Goal: Information Seeking & Learning: Learn about a topic

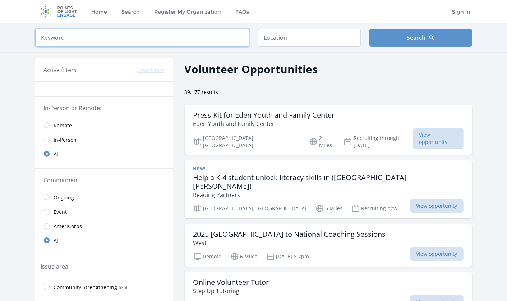
click at [219, 39] on input "search" at bounding box center [142, 38] width 214 height 18
type input "coding"
click button "submit" at bounding box center [0, 0] width 0 height 0
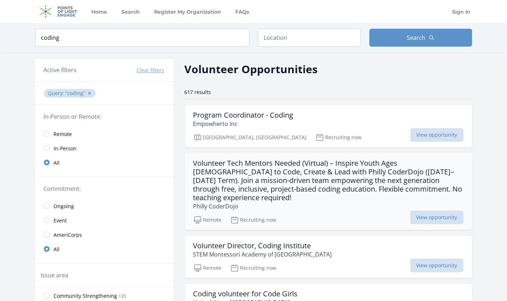
scroll to position [5, 0]
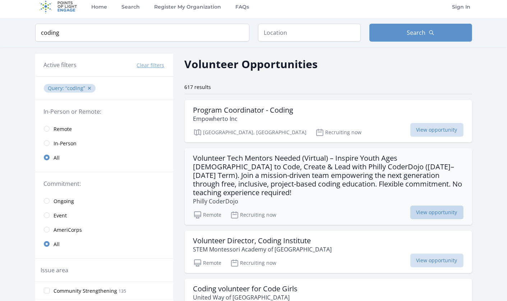
click at [425, 206] on span "View opportunity" at bounding box center [436, 213] width 53 height 14
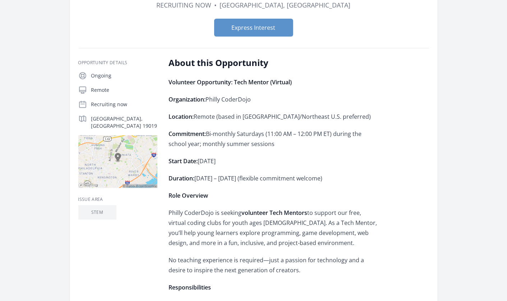
scroll to position [214, 0]
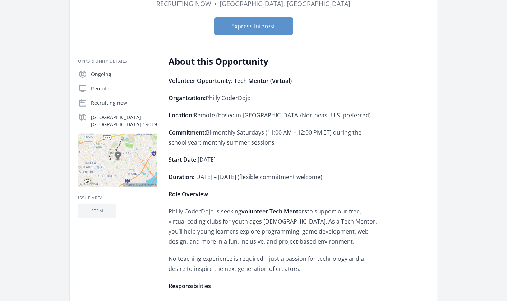
click at [233, 207] on p "Philly CoderDojo is seeking volunteer Tech Mentors to support our free, virtual…" at bounding box center [274, 227] width 210 height 40
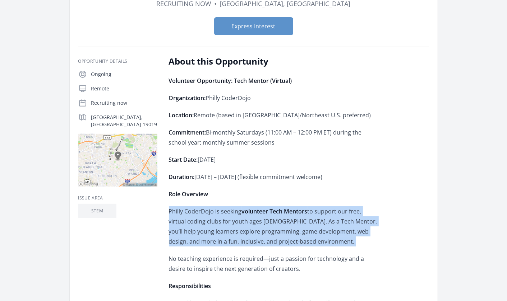
click at [233, 207] on p "Philly CoderDojo is seeking volunteer Tech Mentors to support our free, virtual…" at bounding box center [274, 227] width 210 height 40
click at [246, 217] on p "Philly CoderDojo is seeking volunteer Tech Mentors to support our free, virtual…" at bounding box center [274, 227] width 210 height 40
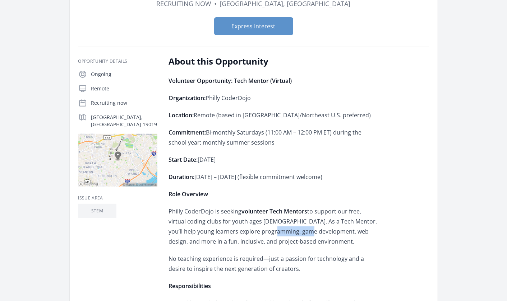
click at [246, 217] on p "Philly CoderDojo is seeking volunteer Tech Mentors to support our free, virtual…" at bounding box center [274, 227] width 210 height 40
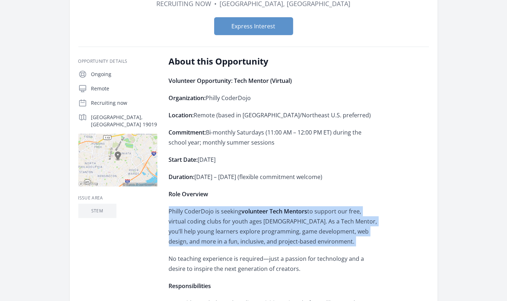
click at [246, 217] on p "Philly CoderDojo is seeking volunteer Tech Mentors to support our free, virtual…" at bounding box center [274, 227] width 210 height 40
click at [272, 220] on p "Philly CoderDojo is seeking volunteer Tech Mentors to support our free, virtual…" at bounding box center [274, 227] width 210 height 40
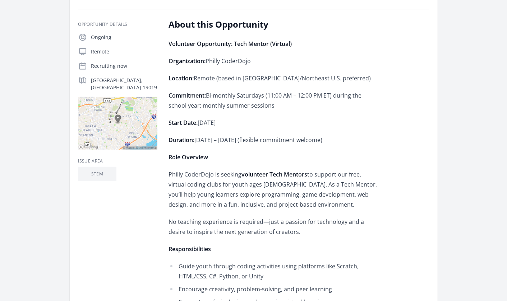
scroll to position [251, 0]
click at [269, 261] on li "Guide youth through coding activities using platforms like Scratch, HTML/CSS, C…" at bounding box center [274, 271] width 210 height 20
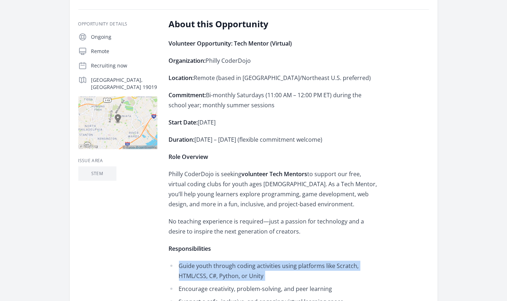
click at [269, 261] on li "Guide youth through coding activities using platforms like Scratch, HTML/CSS, C…" at bounding box center [274, 271] width 210 height 20
click at [273, 261] on li "Guide youth through coding activities using platforms like Scratch, HTML/CSS, C…" at bounding box center [274, 271] width 210 height 20
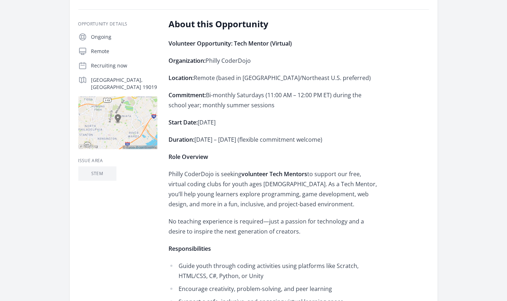
click at [273, 261] on li "Guide youth through coding activities using platforms like Scratch, HTML/CSS, C…" at bounding box center [274, 271] width 210 height 20
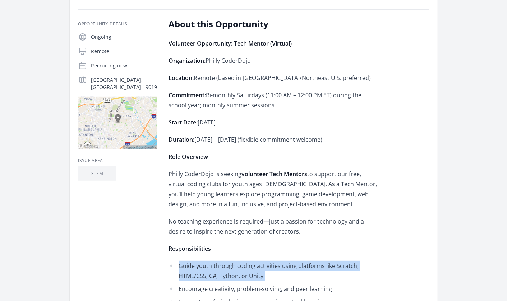
click at [273, 261] on li "Guide youth through coding activities using platforms like Scratch, HTML/CSS, C…" at bounding box center [274, 271] width 210 height 20
click at [242, 261] on li "Guide youth through coding activities using platforms like Scratch, HTML/CSS, C…" at bounding box center [274, 271] width 210 height 20
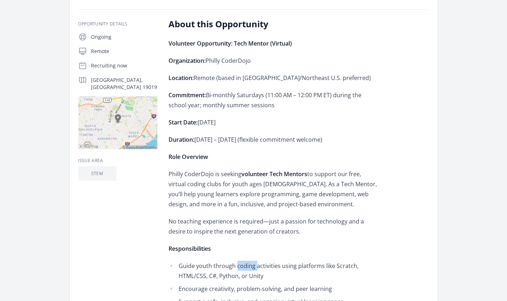
click at [242, 261] on li "Guide youth through coding activities using platforms like Scratch, HTML/CSS, C…" at bounding box center [274, 271] width 210 height 20
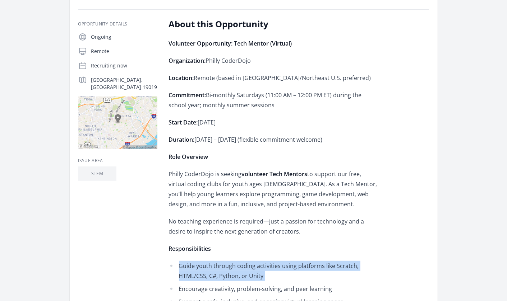
click at [242, 261] on li "Guide youth through coding activities using platforms like Scratch, HTML/CSS, C…" at bounding box center [274, 271] width 210 height 20
click at [251, 262] on li "Guide youth through coding activities using platforms like Scratch, HTML/CSS, C…" at bounding box center [274, 271] width 210 height 20
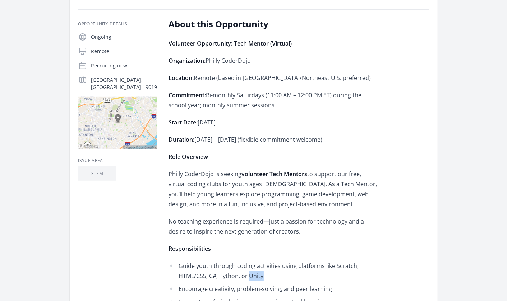
click at [251, 262] on li "Guide youth through coding activities using platforms like Scratch, HTML/CSS, C…" at bounding box center [274, 271] width 210 height 20
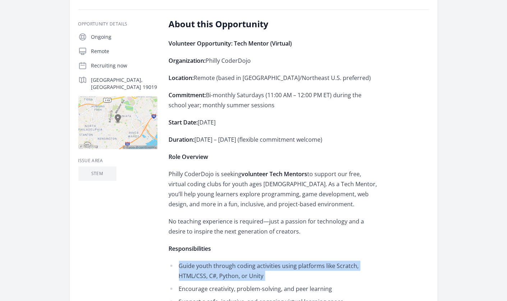
click at [251, 262] on li "Guide youth through coding activities using platforms like Scratch, HTML/CSS, C…" at bounding box center [274, 271] width 210 height 20
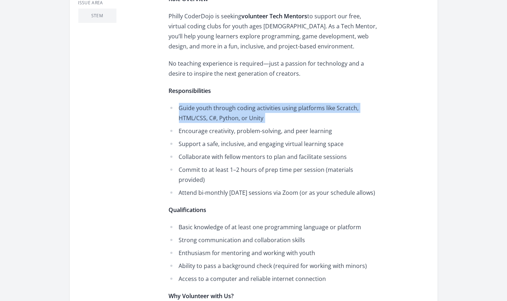
scroll to position [410, 0]
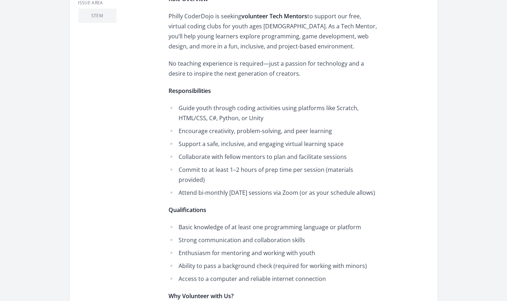
click at [219, 235] on li "Strong communication and collaboration skills" at bounding box center [274, 240] width 210 height 10
click at [229, 248] on li "Enthusiasm for mentoring and working with youth" at bounding box center [274, 253] width 210 height 10
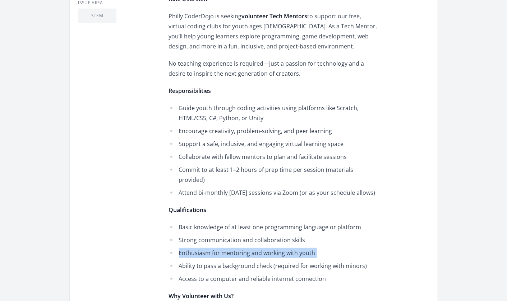
click at [229, 248] on li "Enthusiasm for mentoring and working with youth" at bounding box center [274, 253] width 210 height 10
click at [243, 261] on li "Ability to pass a background check (required for working with minors)" at bounding box center [274, 266] width 210 height 10
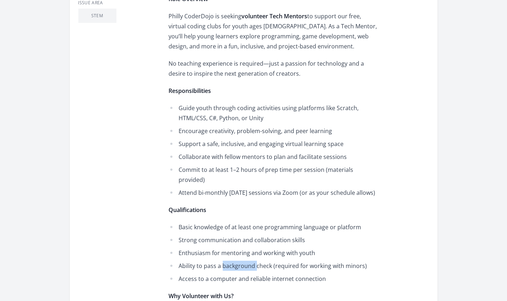
click at [243, 261] on li "Ability to pass a background check (required for working with minors)" at bounding box center [274, 266] width 210 height 10
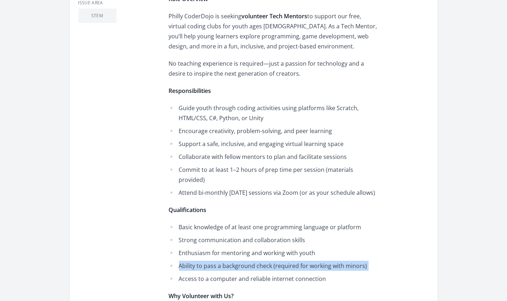
click at [243, 261] on li "Ability to pass a background check (required for working with minors)" at bounding box center [274, 266] width 210 height 10
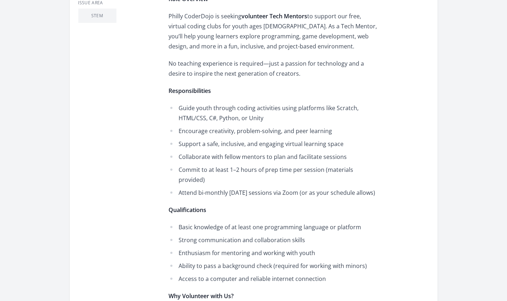
click at [253, 274] on li "Access to a computer and reliable internet connection" at bounding box center [274, 279] width 210 height 10
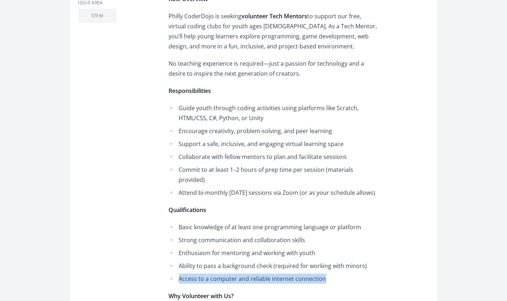
click at [253, 274] on li "Access to a computer and reliable internet connection" at bounding box center [274, 279] width 210 height 10
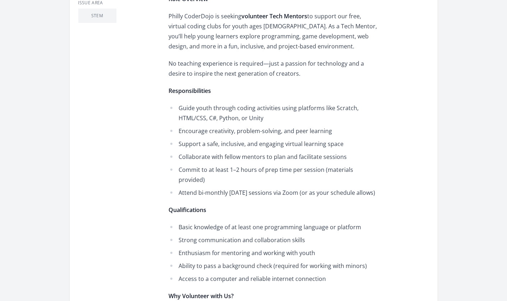
click at [241, 222] on li "Basic knowledge of at least one programming language or platform" at bounding box center [274, 227] width 210 height 10
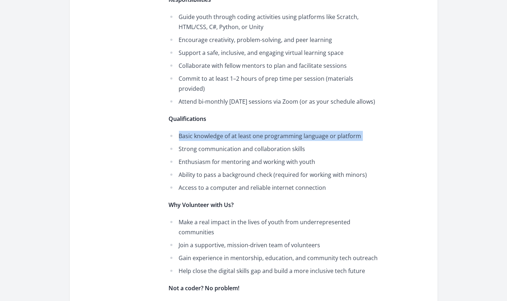
scroll to position [501, 0]
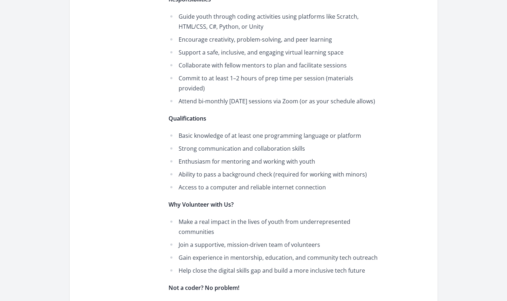
click at [221, 217] on li "Make a real impact in the lives of youth from underrepresented communities" at bounding box center [274, 227] width 210 height 20
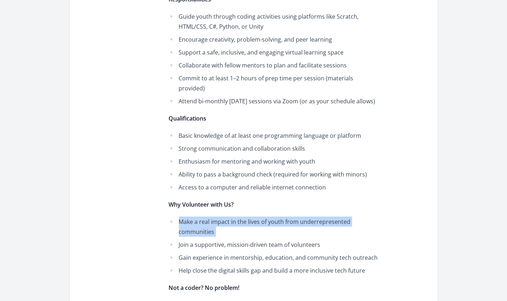
click at [221, 217] on li "Make a real impact in the lives of youth from underrepresented communities" at bounding box center [274, 227] width 210 height 20
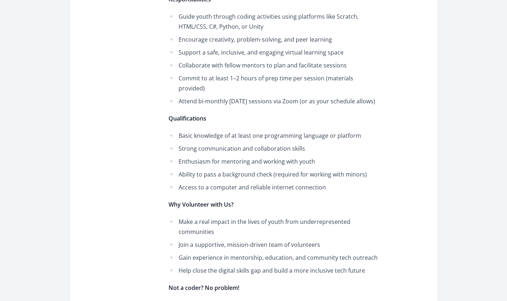
click at [234, 266] on li "Help close the digital skills gap and build a more inclusive tech future" at bounding box center [274, 271] width 210 height 10
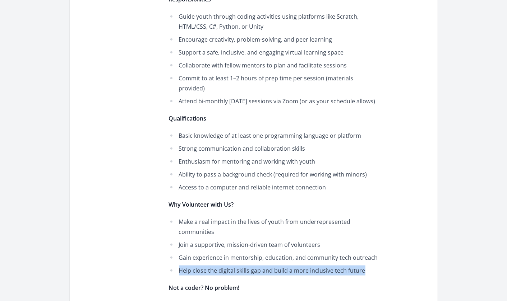
click at [234, 266] on li "Help close the digital skills gap and build a more inclusive tech future" at bounding box center [274, 271] width 210 height 10
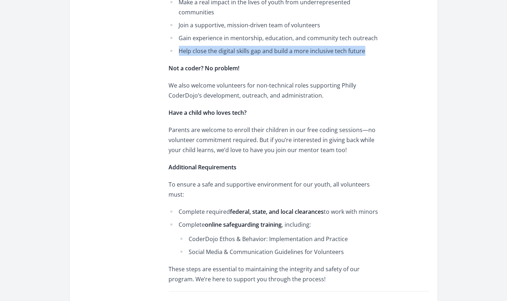
scroll to position [721, 0]
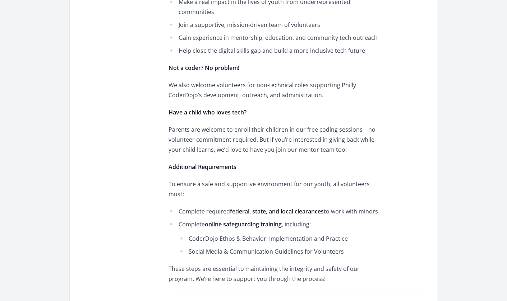
click at [243, 179] on p "To ensure a safe and supportive environment for our youth, all volunteers must:" at bounding box center [274, 189] width 210 height 20
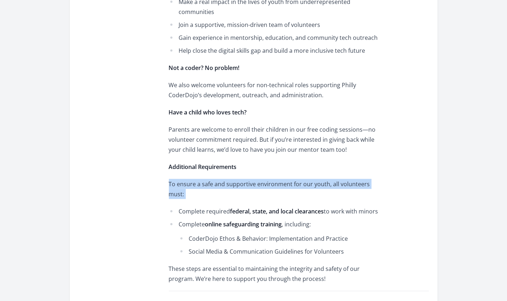
click at [243, 179] on p "To ensure a safe and supportive environment for our youth, all volunteers must:" at bounding box center [274, 189] width 210 height 20
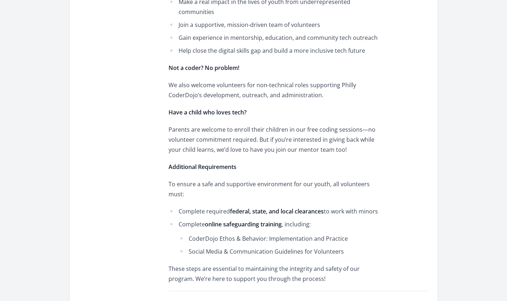
click at [259, 208] on strong "federal, state, and local clearances" at bounding box center [277, 212] width 94 height 8
click at [294, 208] on strong "federal, state, and local clearances" at bounding box center [277, 212] width 94 height 8
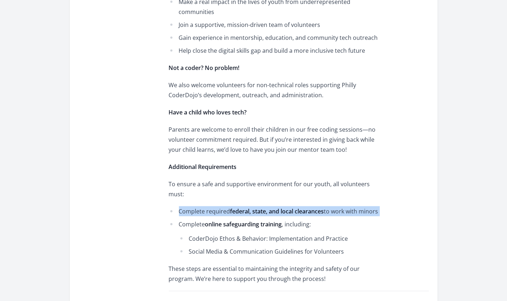
click at [294, 208] on strong "federal, state, and local clearances" at bounding box center [277, 212] width 94 height 8
click at [308, 219] on li "Complete online safeguarding training , including: CoderDojo Ethos & Behavior: …" at bounding box center [274, 237] width 210 height 37
click at [226, 221] on strong "online safeguarding training" at bounding box center [243, 225] width 77 height 8
click at [253, 221] on strong "online safeguarding training" at bounding box center [243, 225] width 77 height 8
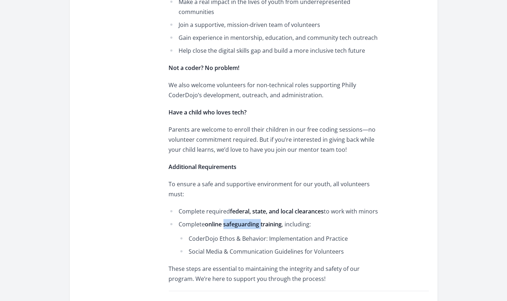
click at [253, 221] on strong "online safeguarding training" at bounding box center [243, 225] width 77 height 8
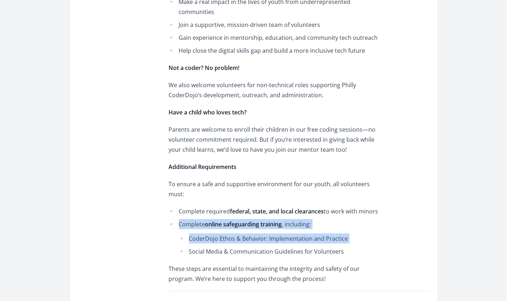
drag, startPoint x: 253, startPoint y: 198, endPoint x: 268, endPoint y: 208, distance: 18.8
click at [268, 219] on li "Complete online safeguarding training , including: CoderDojo Ethos & Behavior: …" at bounding box center [274, 237] width 210 height 37
click at [268, 234] on li "CoderDojo Ethos & Behavior: Implementation and Practice" at bounding box center [279, 239] width 200 height 10
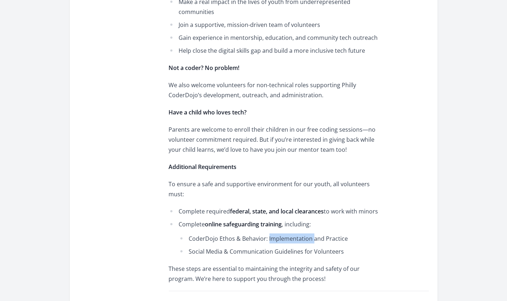
click at [268, 234] on li "CoderDojo Ethos & Behavior: Implementation and Practice" at bounding box center [279, 239] width 200 height 10
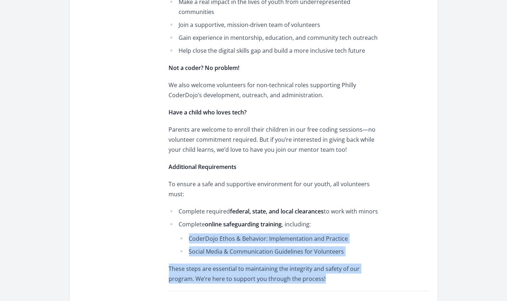
drag, startPoint x: 268, startPoint y: 208, endPoint x: 283, endPoint y: 235, distance: 30.7
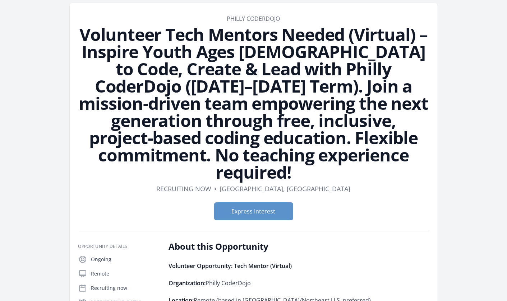
scroll to position [29, 0]
drag, startPoint x: 253, startPoint y: 267, endPoint x: 207, endPoint y: 269, distance: 46.8
click at [207, 278] on p "Organization: Philly CoderDojo" at bounding box center [274, 283] width 210 height 10
copy p "Philly CoderDojo"
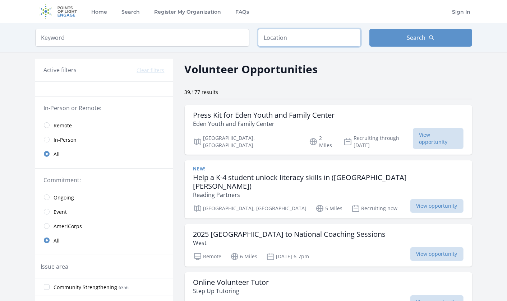
click at [279, 40] on input "text" at bounding box center [309, 38] width 103 height 18
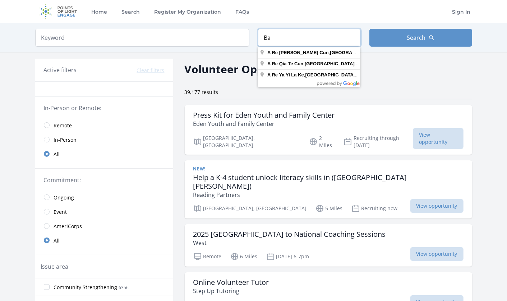
type input "B"
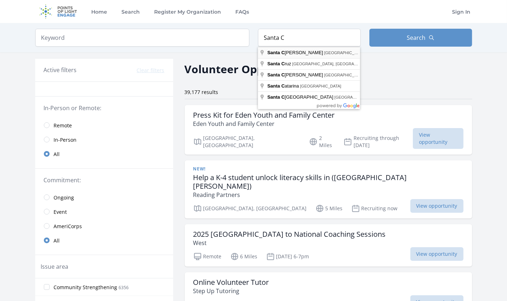
type input "Santa Clara, CA, USA"
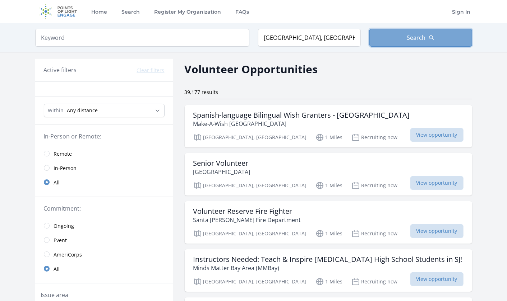
click at [401, 35] on button "Search" at bounding box center [420, 38] width 103 height 18
click at [385, 37] on button "Search" at bounding box center [420, 38] width 103 height 18
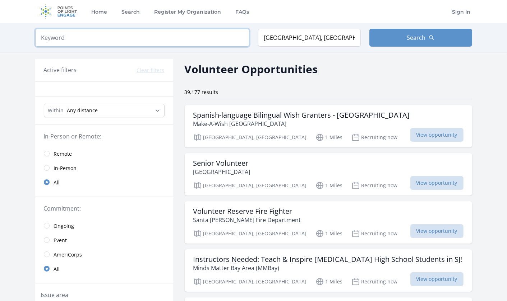
click at [83, 33] on input "search" at bounding box center [142, 38] width 214 height 18
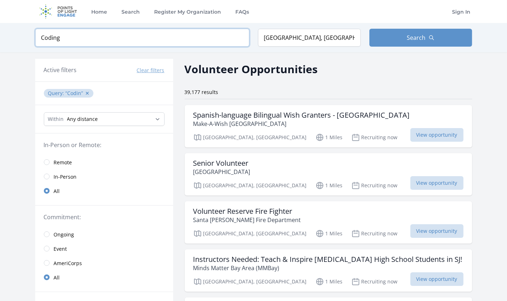
click button "submit" at bounding box center [0, 0] width 0 height 0
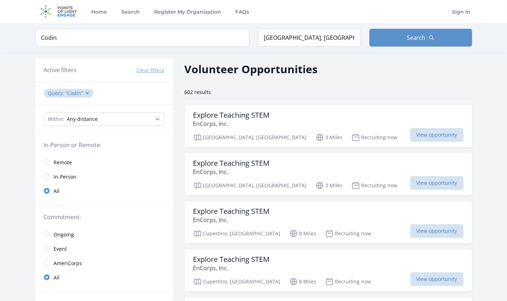
type input "Coding"
click at [441, 135] on span "View opportunity" at bounding box center [436, 135] width 53 height 14
click at [290, 34] on input "Santa Clara, CA, USA" at bounding box center [309, 38] width 103 height 18
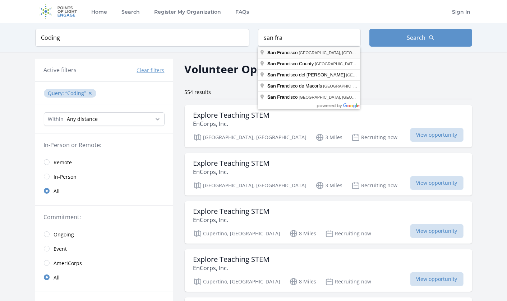
type input "San Francisco, CA, USA"
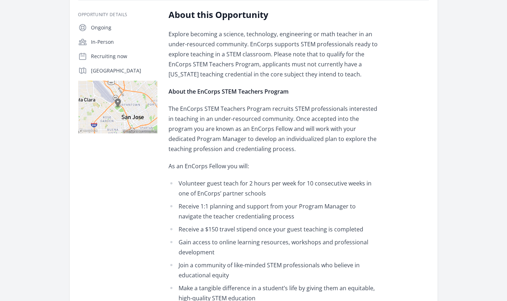
scroll to position [124, 0]
click at [264, 231] on li "Receive a $150 travel stipend once your guest teaching is completed" at bounding box center [274, 229] width 210 height 10
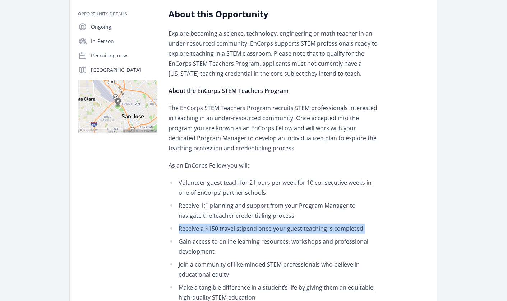
click at [264, 231] on li "Receive a $150 travel stipend once your guest teaching is completed" at bounding box center [274, 229] width 210 height 10
click at [279, 233] on li "Receive a $150 travel stipend once your guest teaching is completed" at bounding box center [274, 229] width 210 height 10
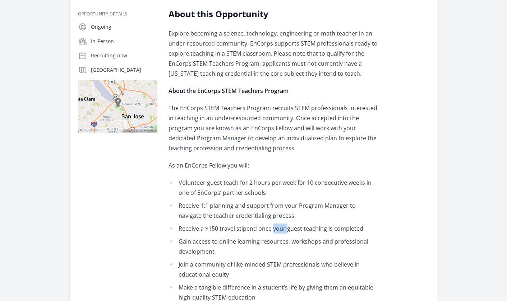
click at [279, 233] on li "Receive a $150 travel stipend once your guest teaching is completed" at bounding box center [274, 229] width 210 height 10
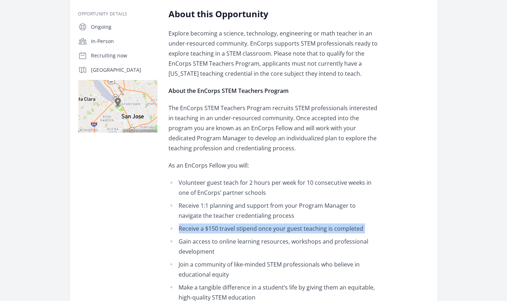
click at [279, 233] on li "Receive a $150 travel stipend once your guest teaching is completed" at bounding box center [274, 229] width 210 height 10
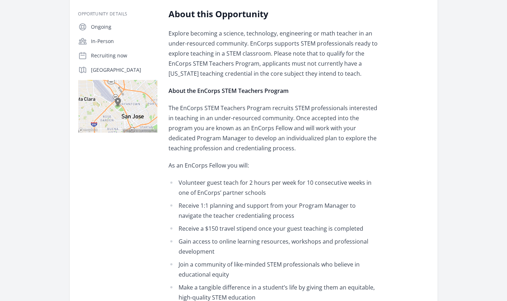
click at [259, 179] on li "Volunteer guest teach for 2 hours per week for 10 consecutive weeks in one of E…" at bounding box center [274, 188] width 210 height 20
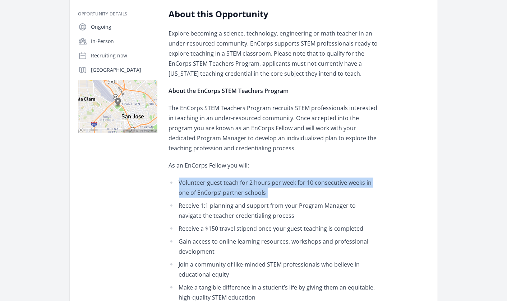
click at [259, 179] on li "Volunteer guest teach for 2 hours per week for 10 consecutive weeks in one of E…" at bounding box center [274, 188] width 210 height 20
click at [264, 190] on li "Volunteer guest teach for 2 hours per week for 10 consecutive weeks in one of E…" at bounding box center [274, 188] width 210 height 20
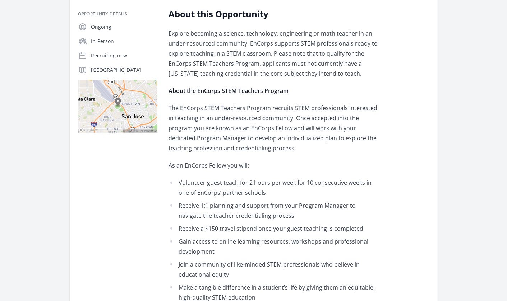
click at [264, 190] on li "Volunteer guest teach for 2 hours per week for 10 consecutive weeks in one of E…" at bounding box center [274, 188] width 210 height 20
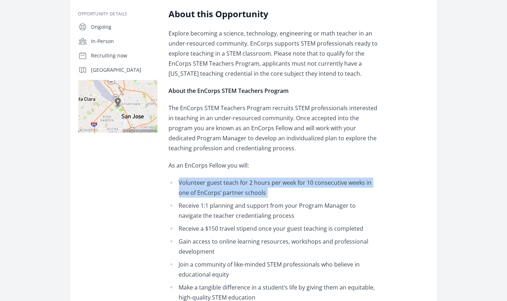
click at [264, 190] on li "Volunteer guest teach for 2 hours per week for 10 consecutive weeks in one of E…" at bounding box center [274, 188] width 210 height 20
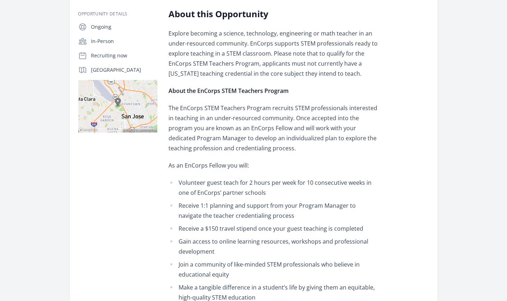
click at [267, 209] on li "Receive 1:1 planning and support from your Program Manager to navigate the teac…" at bounding box center [274, 211] width 210 height 20
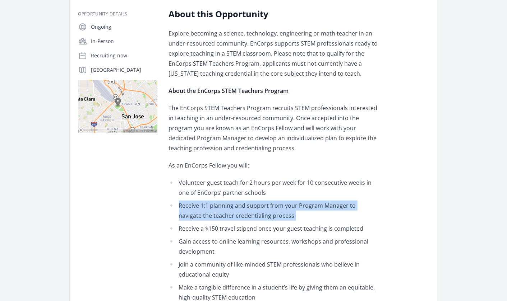
click at [267, 209] on li "Receive 1:1 planning and support from your Program Manager to navigate the teac…" at bounding box center [274, 211] width 210 height 20
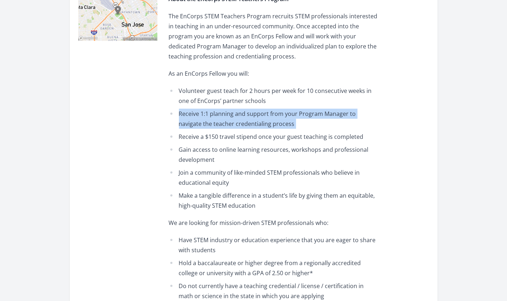
scroll to position [217, 0]
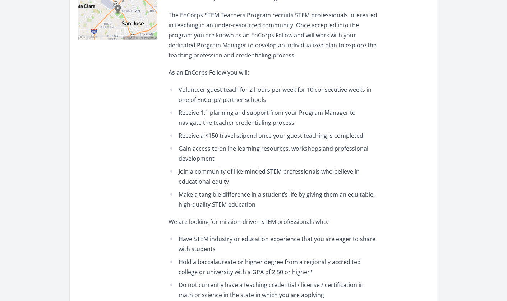
click at [259, 242] on li "Have STEM industry or education experience that you are eager to share with stu…" at bounding box center [274, 244] width 210 height 20
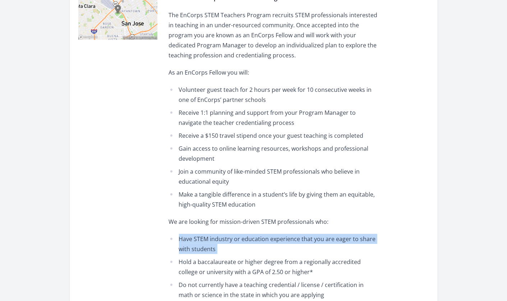
click at [259, 242] on li "Have STEM industry or education experience that you are eager to share with stu…" at bounding box center [274, 244] width 210 height 20
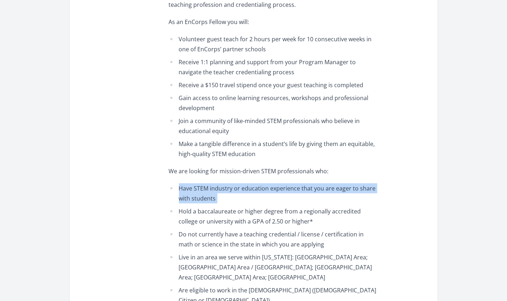
scroll to position [268, 0]
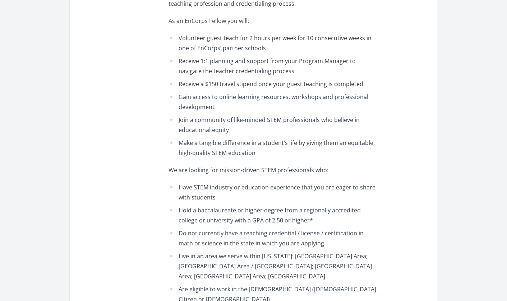
click at [252, 231] on li "Do not currently have a teaching credential / license / certification in math o…" at bounding box center [274, 238] width 210 height 20
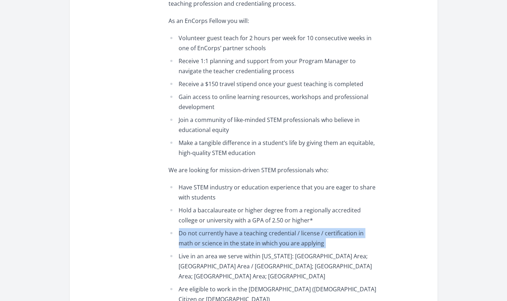
click at [252, 231] on li "Do not currently have a teaching credential / license / certification in math o…" at bounding box center [274, 238] width 210 height 20
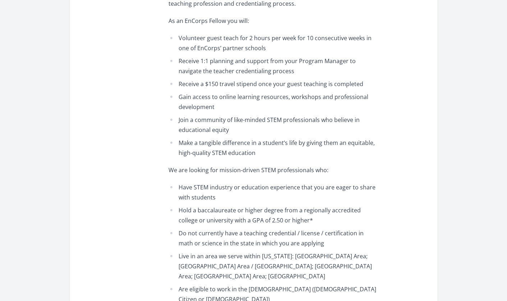
click at [246, 211] on li "Hold a baccalaureate or higher degree from a regionally accredited college or u…" at bounding box center [274, 215] width 210 height 20
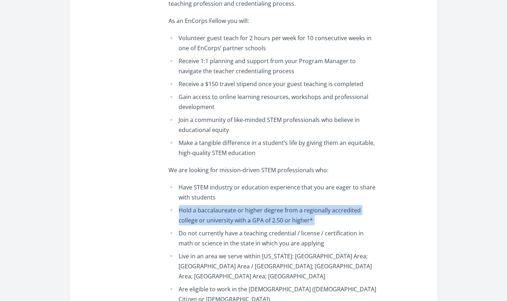
click at [246, 211] on li "Hold a baccalaureate or higher degree from a regionally accredited college or u…" at bounding box center [274, 215] width 210 height 20
click at [249, 218] on li "Hold a baccalaureate or higher degree from a regionally accredited college or u…" at bounding box center [274, 215] width 210 height 20
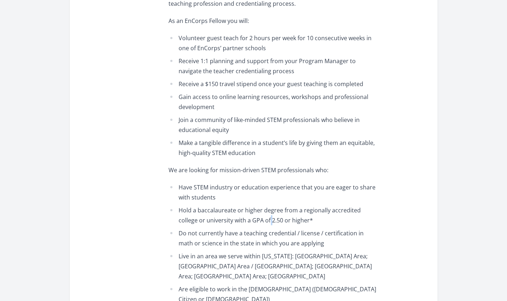
click at [249, 218] on li "Hold a baccalaureate or higher degree from a regionally accredited college or u…" at bounding box center [274, 215] width 210 height 20
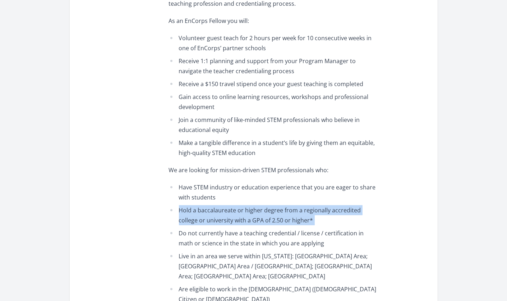
click at [249, 218] on li "Hold a baccalaureate or higher degree from a regionally accredited college or u…" at bounding box center [274, 215] width 210 height 20
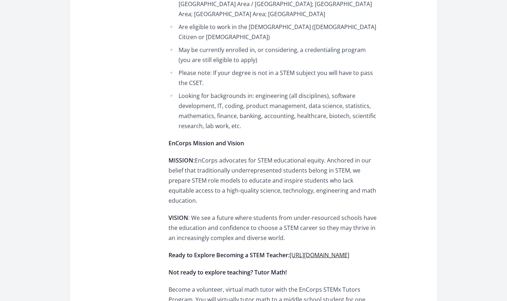
scroll to position [531, 0]
